Goal: Information Seeking & Learning: Learn about a topic

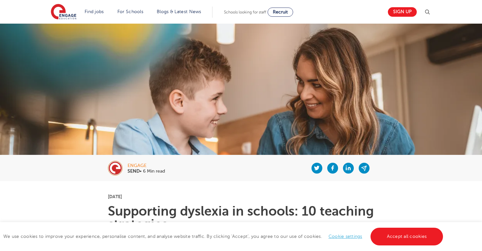
click at [304, 75] on img at bounding box center [241, 101] width 482 height 154
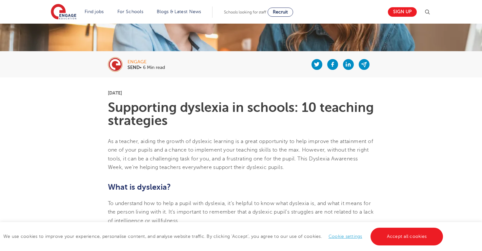
scroll to position [103, 0]
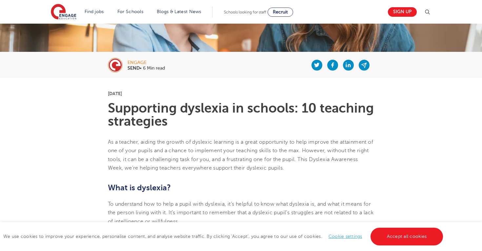
drag, startPoint x: 105, startPoint y: 93, endPoint x: 150, endPoint y: 92, distance: 44.3
copy p "3rd October 2025"
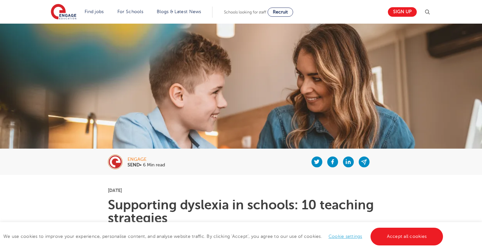
scroll to position [0, 0]
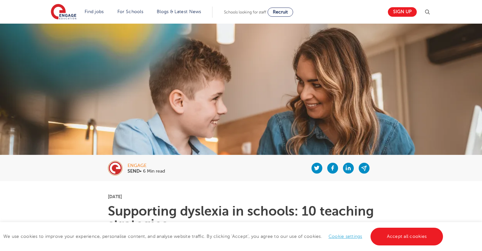
click at [188, 162] on div at bounding box center [270, 168] width 210 height 26
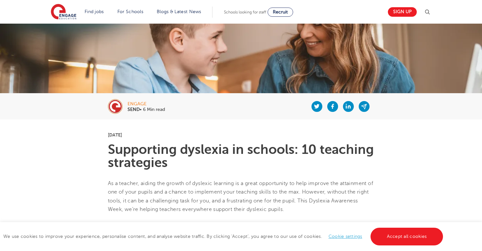
scroll to position [45, 0]
